Goal: Task Accomplishment & Management: Complete application form

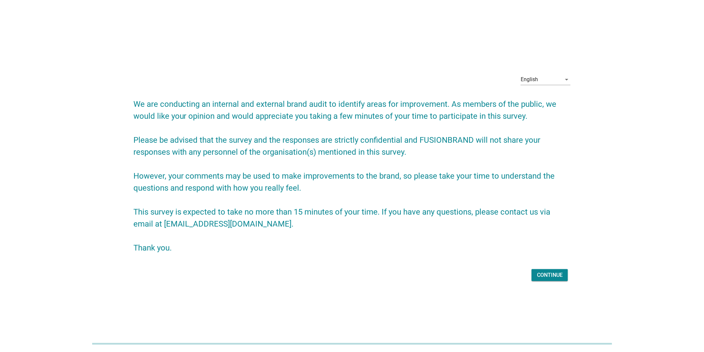
click at [555, 276] on div "Continue" at bounding box center [550, 275] width 26 height 8
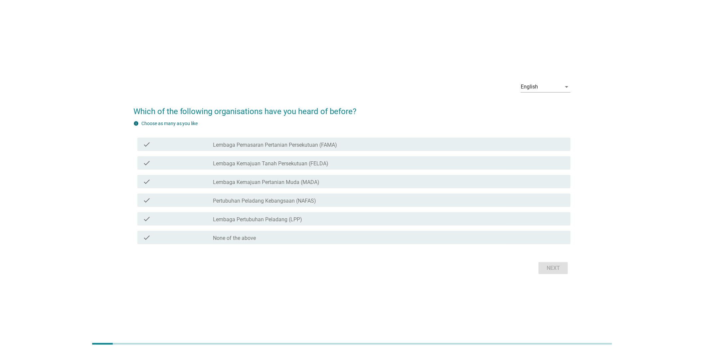
click at [345, 194] on div "check check_box_outline_blank Pertubuhan Peladang Kebangsaan (NAFAS)" at bounding box center [354, 200] width 434 height 13
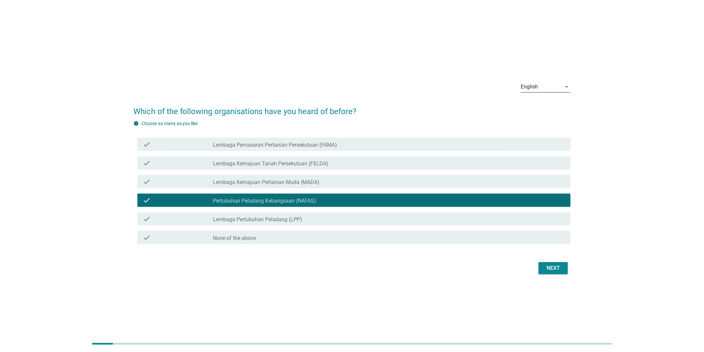
click at [537, 84] on div "English" at bounding box center [529, 87] width 17 height 6
click at [538, 108] on div "Bahasa Melayu" at bounding box center [546, 108] width 39 height 8
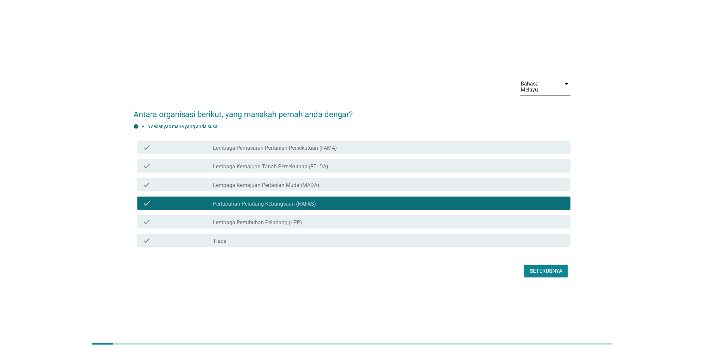
click at [542, 84] on div "Bahasa Melayu" at bounding box center [539, 87] width 37 height 12
click at [544, 95] on div "English" at bounding box center [546, 92] width 39 height 8
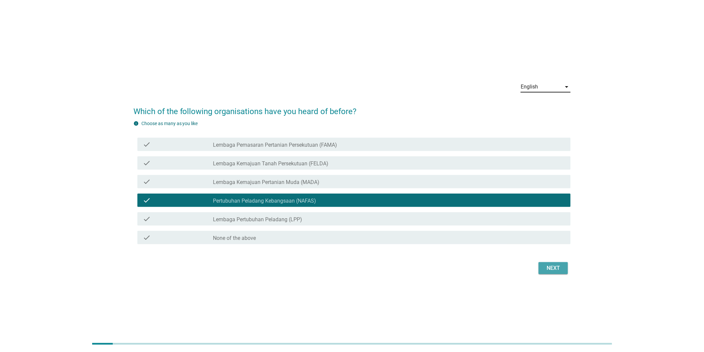
click at [549, 266] on div "Next" at bounding box center [553, 268] width 19 height 8
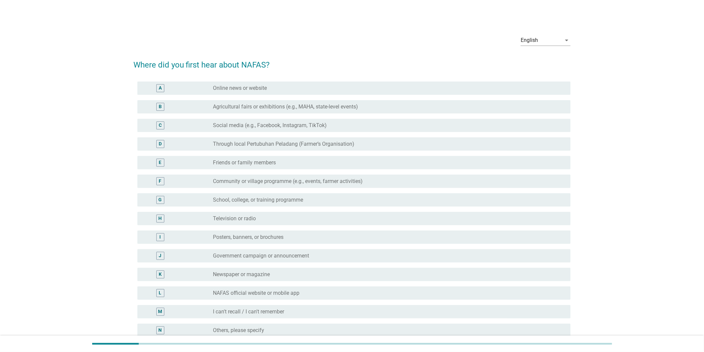
click at [536, 263] on div "J radio_button_unchecked Government campaign or announcement" at bounding box center [352, 256] width 438 height 19
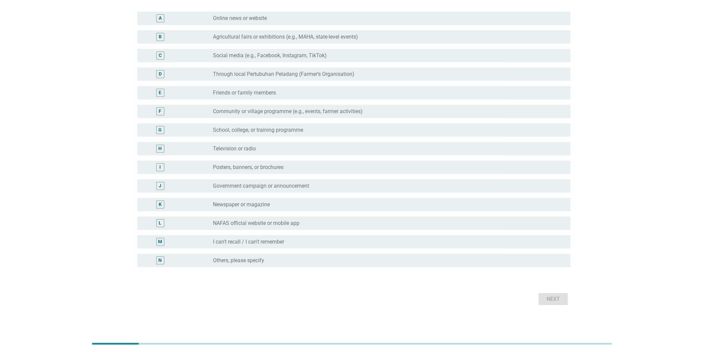
click at [548, 239] on div "radio_button_unchecked I can't recall / I can't remember" at bounding box center [386, 242] width 347 height 7
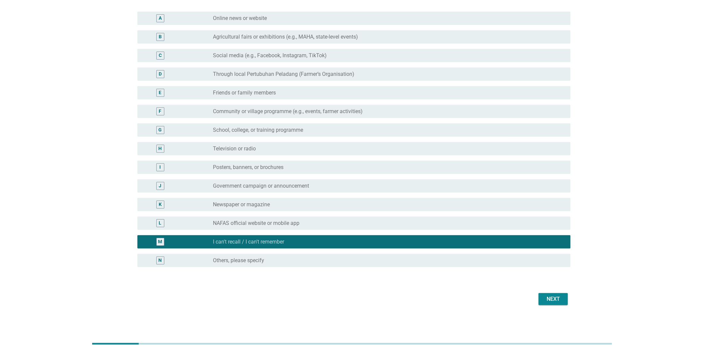
click at [554, 300] on div "Next" at bounding box center [553, 299] width 19 height 8
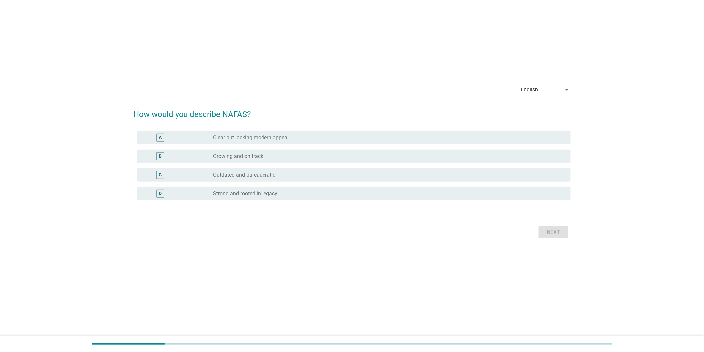
scroll to position [0, 0]
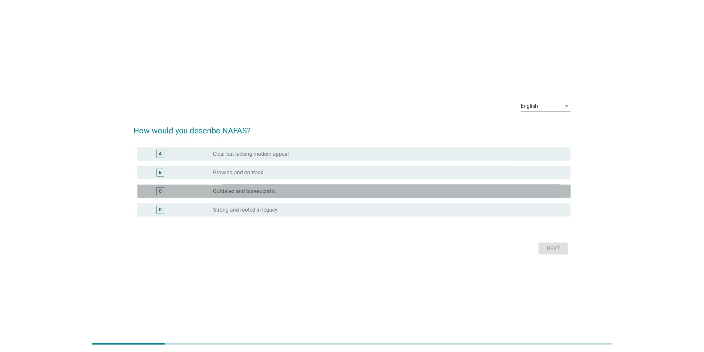
click at [533, 198] on div "C radio_button_unchecked Outdated and bureaucratic" at bounding box center [354, 191] width 434 height 13
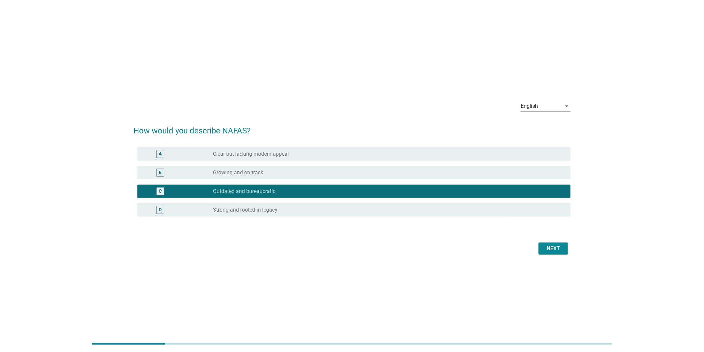
click at [555, 247] on div "Next" at bounding box center [553, 249] width 19 height 8
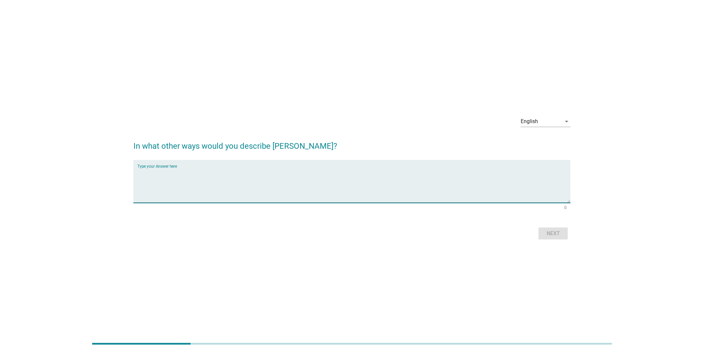
click at [514, 180] on textarea "Type your Answer here" at bounding box center [354, 185] width 434 height 35
type textarea "f"
click at [557, 230] on div "Next" at bounding box center [553, 234] width 19 height 8
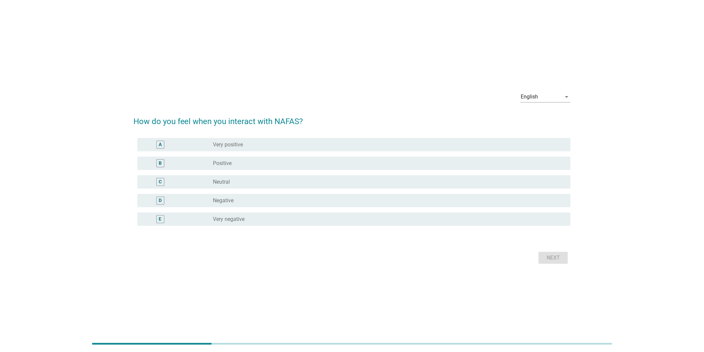
click at [516, 194] on div "D radio_button_unchecked Negative" at bounding box center [352, 200] width 438 height 19
click at [520, 204] on div "radio_button_unchecked Negative" at bounding box center [389, 201] width 353 height 8
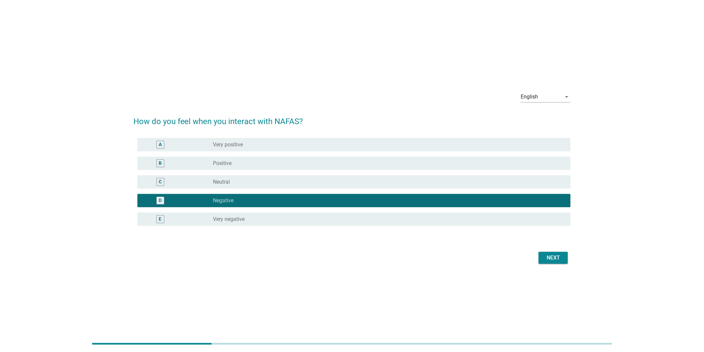
click at [557, 262] on button "Next" at bounding box center [553, 258] width 29 height 12
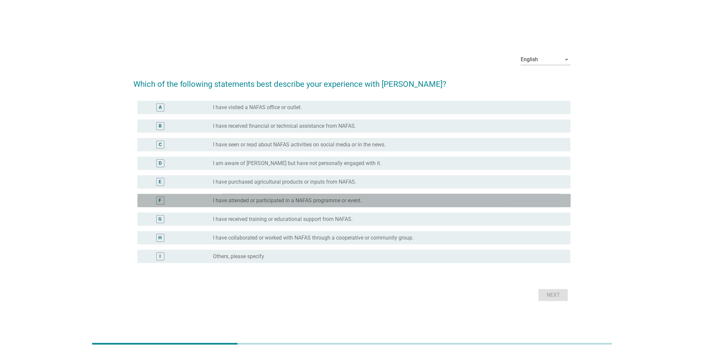
click at [522, 203] on div "radio_button_unchecked I have attended or participated in a NAFAS programme or …" at bounding box center [386, 200] width 347 height 7
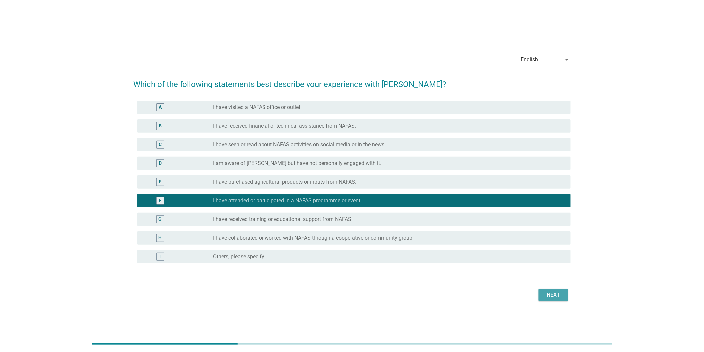
click at [559, 296] on div "Next" at bounding box center [553, 295] width 19 height 8
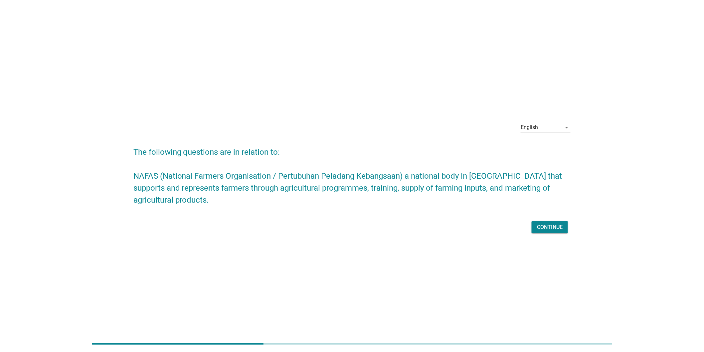
click at [545, 231] on button "Continue" at bounding box center [550, 227] width 36 height 12
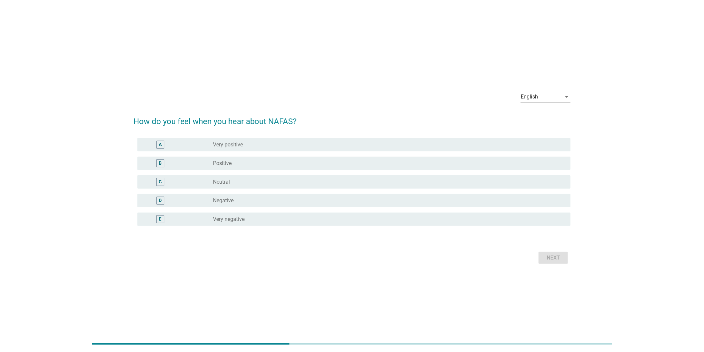
click at [514, 192] on div "D radio_button_unchecked Negative" at bounding box center [352, 200] width 438 height 19
click at [517, 201] on div "radio_button_unchecked Negative" at bounding box center [386, 200] width 347 height 7
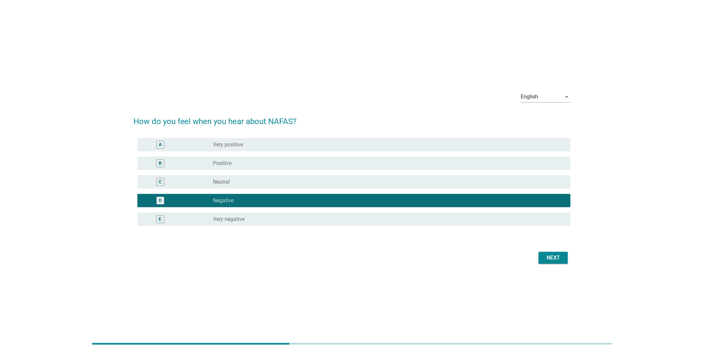
click at [563, 254] on button "Next" at bounding box center [553, 258] width 29 height 12
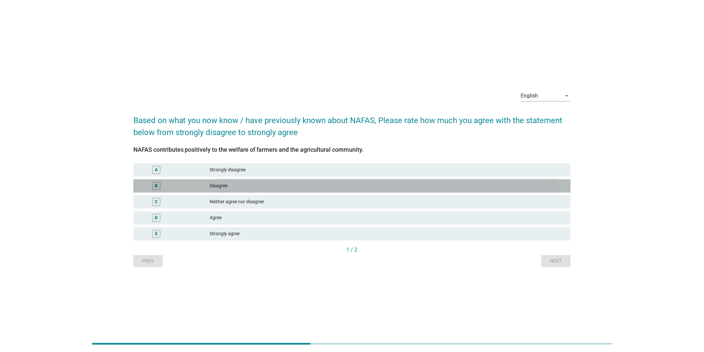
click at [504, 187] on div "Disagree" at bounding box center [388, 186] width 356 height 8
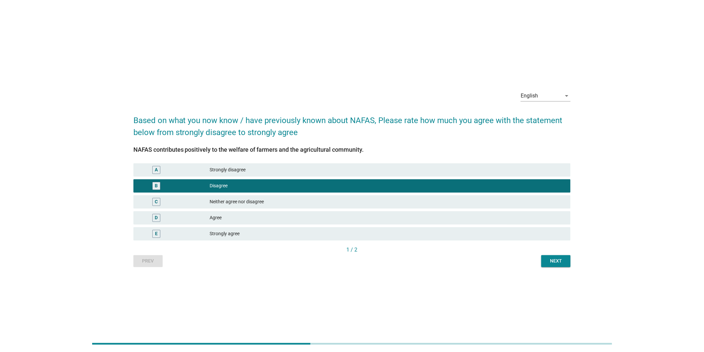
click at [550, 258] on div "Next" at bounding box center [556, 261] width 19 height 7
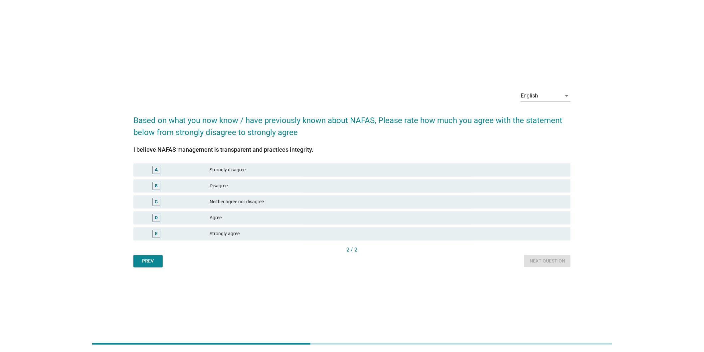
click at [539, 224] on div "D Agree" at bounding box center [352, 217] width 438 height 13
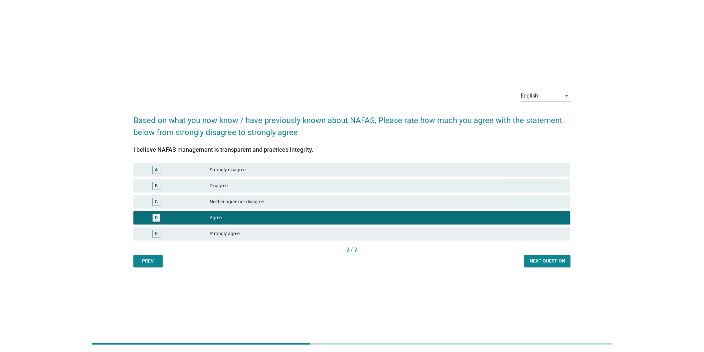
click at [556, 265] on button "Next question" at bounding box center [548, 261] width 46 height 12
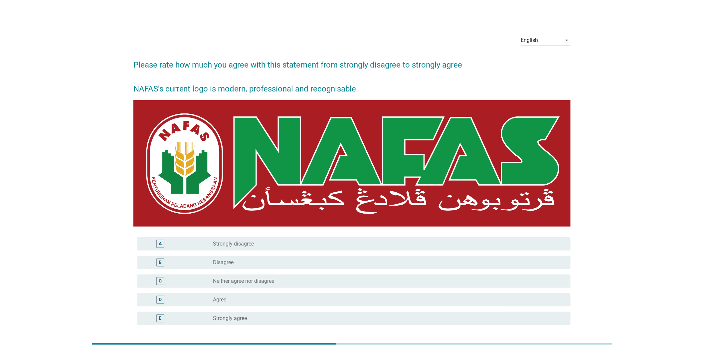
click at [494, 273] on div "C radio_button_unchecked Neither agree nor disagree" at bounding box center [352, 281] width 438 height 19
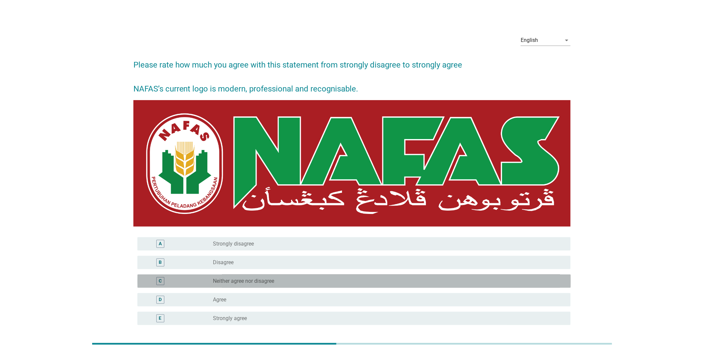
click at [496, 280] on div "radio_button_unchecked Neither agree nor disagree" at bounding box center [386, 281] width 347 height 7
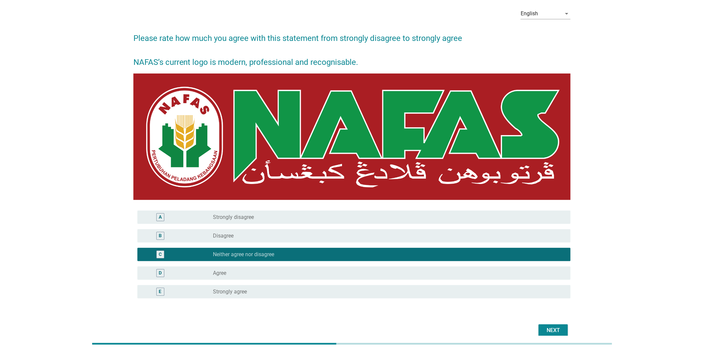
scroll to position [58, 0]
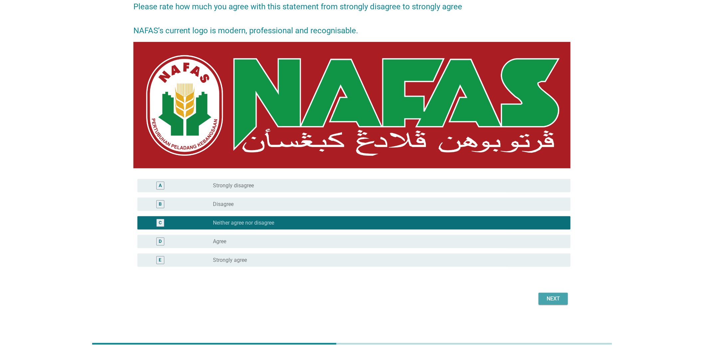
click at [560, 301] on div "Next" at bounding box center [553, 299] width 19 height 8
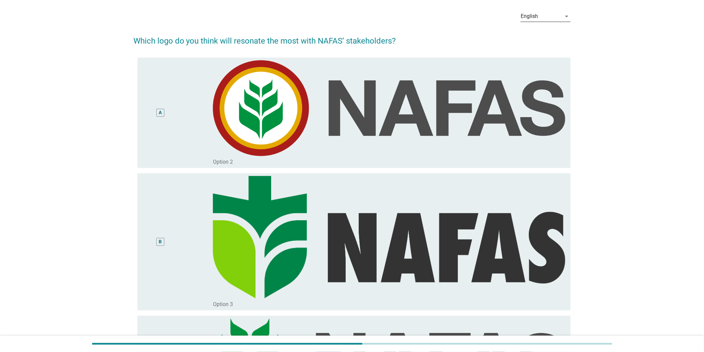
scroll to position [37, 0]
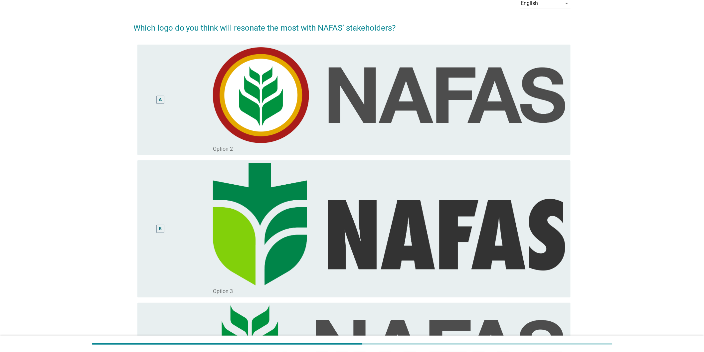
click at [640, 37] on div "English arrow_drop_down Which logo do you think will resonate the most with NAF…" at bounding box center [352, 225] width 672 height 477
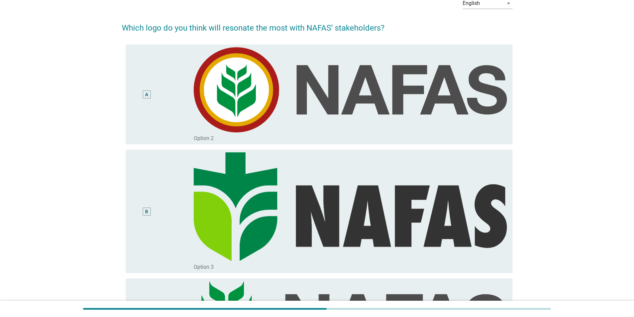
click at [572, 38] on div "English arrow_drop_down Which logo do you think will resonate the most with NAF…" at bounding box center [317, 207] width 602 height 441
click at [545, 44] on div "English arrow_drop_down Which logo do you think will resonate the most with NAF…" at bounding box center [317, 207] width 602 height 441
click at [470, 2] on div "English" at bounding box center [471, 3] width 17 height 6
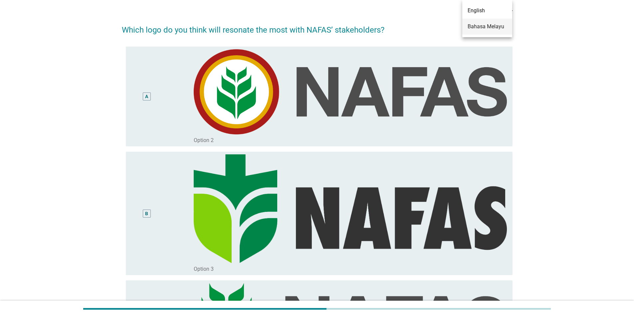
click at [475, 23] on div "Bahasa Melayu" at bounding box center [487, 27] width 39 height 8
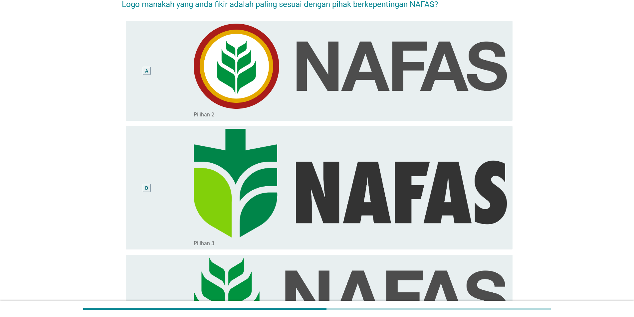
scroll to position [33, 0]
